Goal: Navigation & Orientation: Find specific page/section

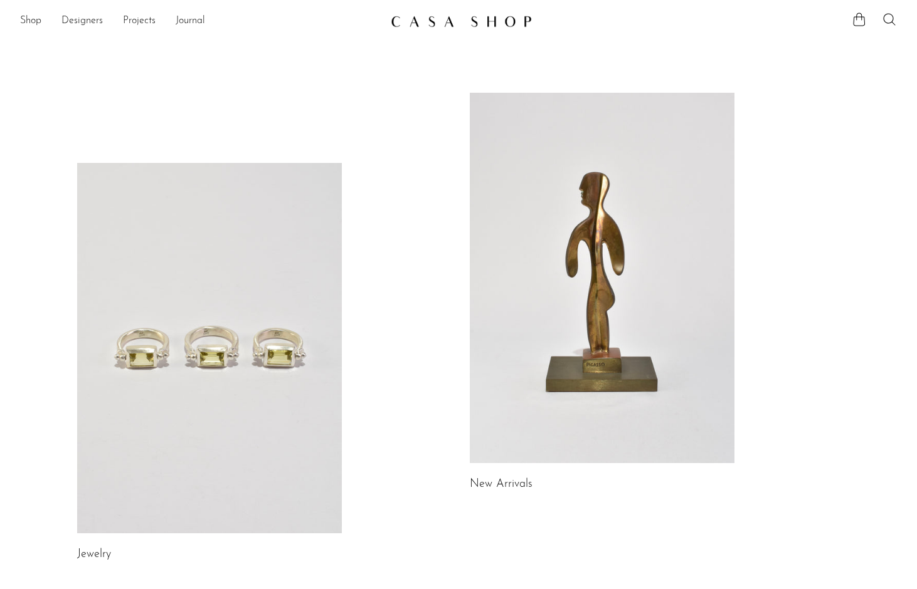
click at [609, 340] on link at bounding box center [602, 278] width 265 height 371
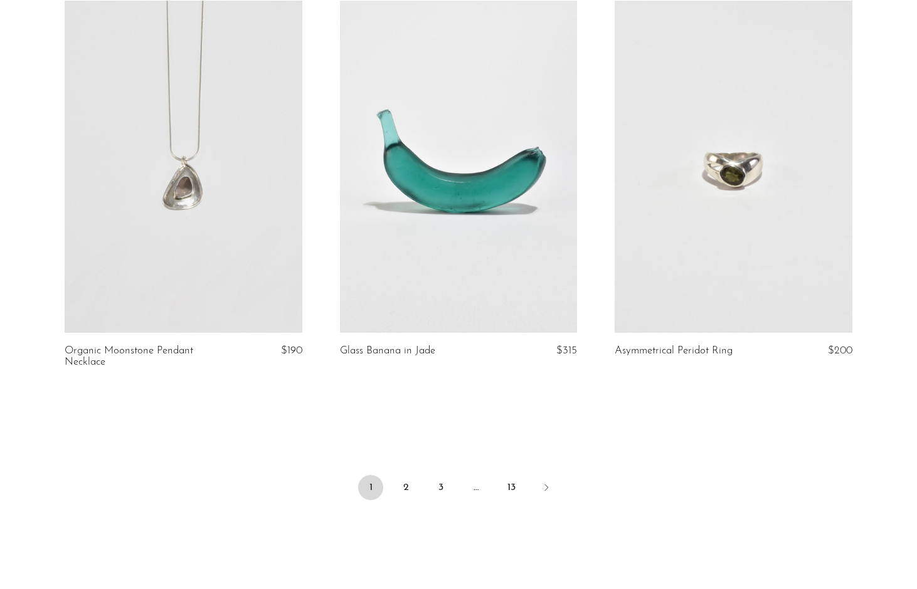
scroll to position [4494, 0]
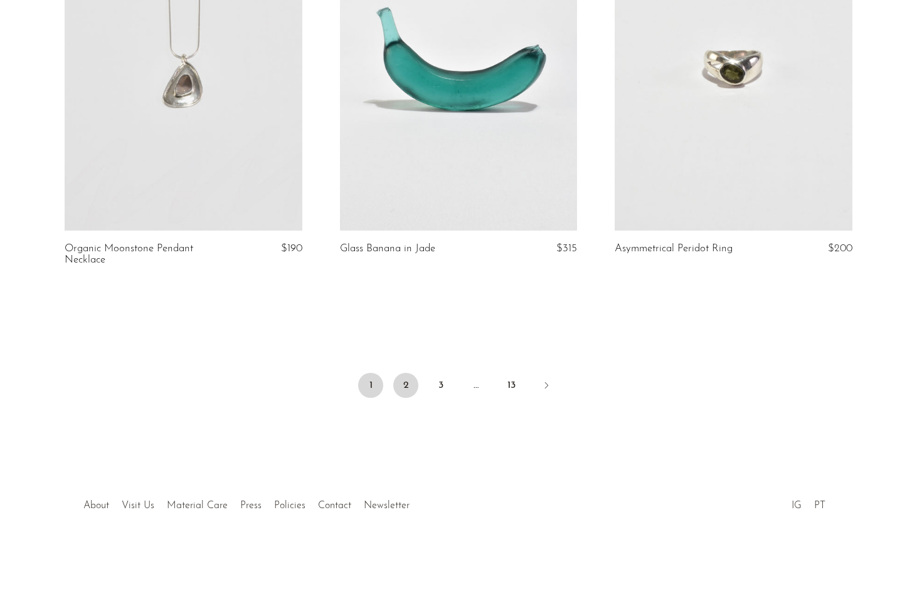
click at [398, 384] on link "2" at bounding box center [405, 385] width 25 height 25
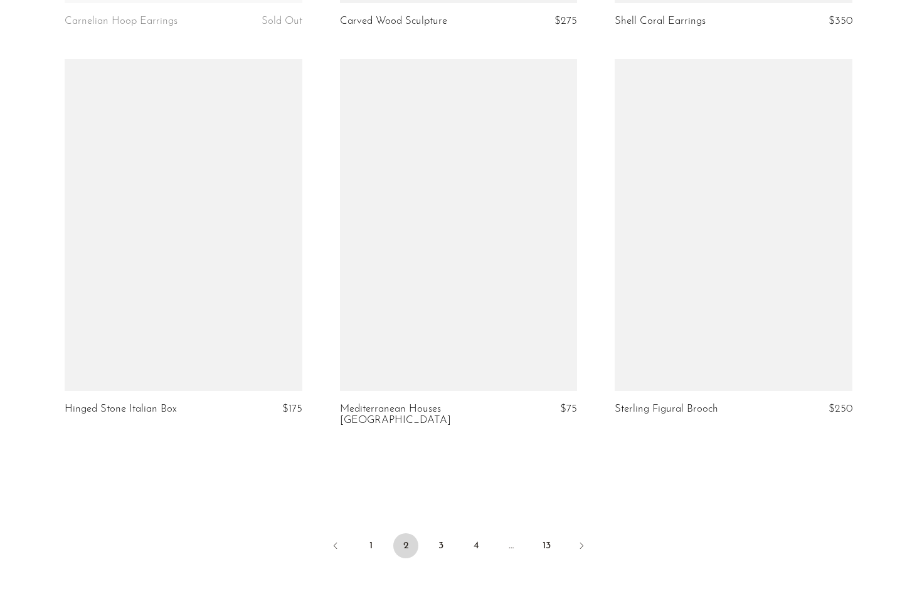
scroll to position [4336, 0]
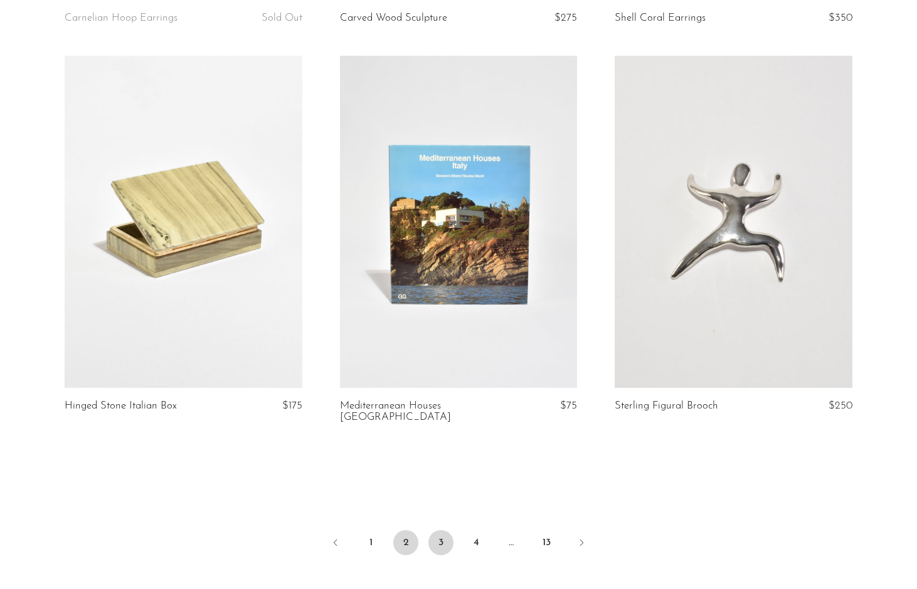
click at [440, 530] on link "3" at bounding box center [440, 542] width 25 height 25
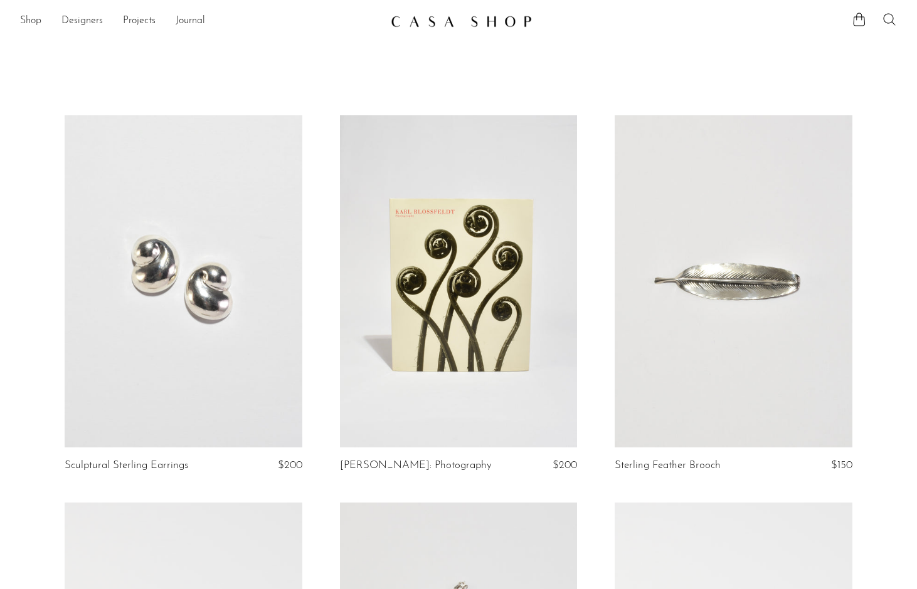
click at [28, 14] on link "Shop" at bounding box center [30, 21] width 21 height 16
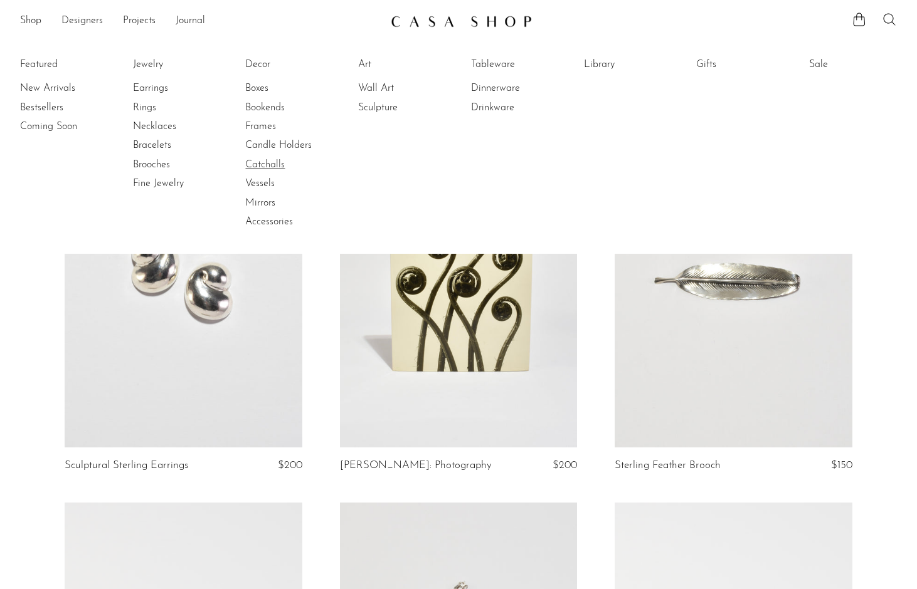
click at [266, 167] on link "Catchalls" at bounding box center [292, 165] width 94 height 14
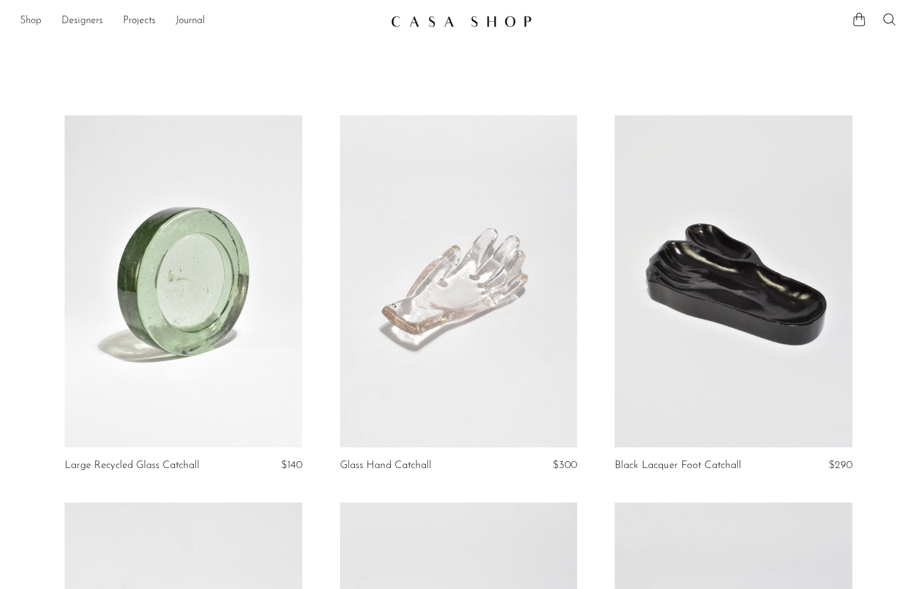
click at [38, 14] on link "Shop" at bounding box center [30, 21] width 21 height 16
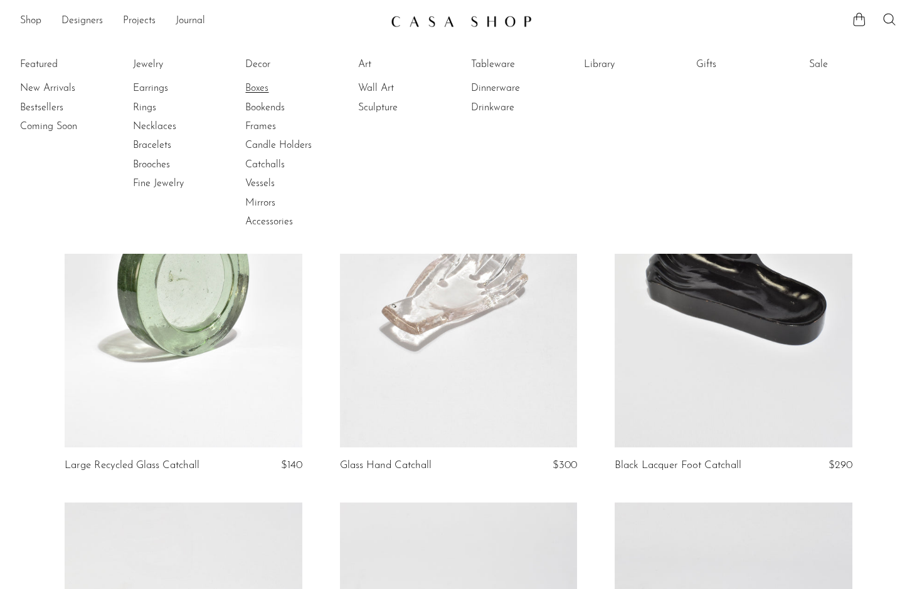
click at [266, 90] on link "Boxes" at bounding box center [292, 89] width 94 height 14
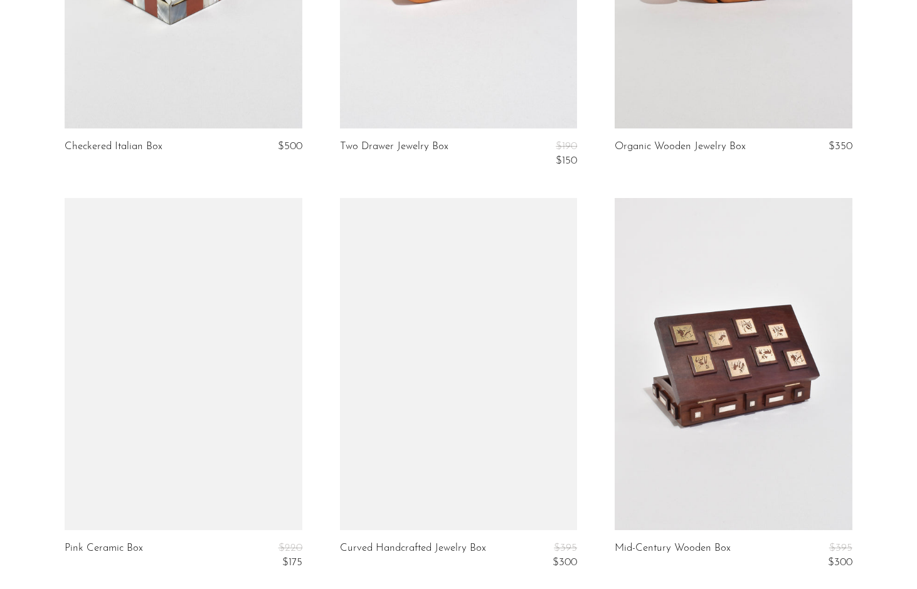
scroll to position [3102, 0]
